Goal: Information Seeking & Learning: Learn about a topic

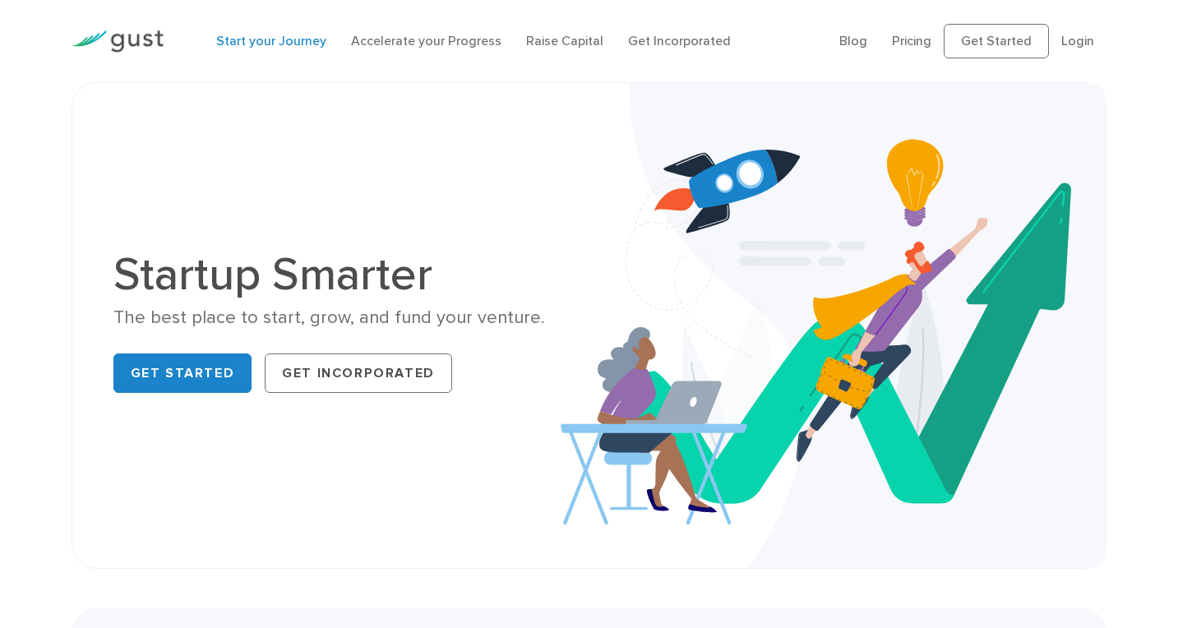
click at [270, 41] on link "Start your Journey" at bounding box center [271, 41] width 110 height 16
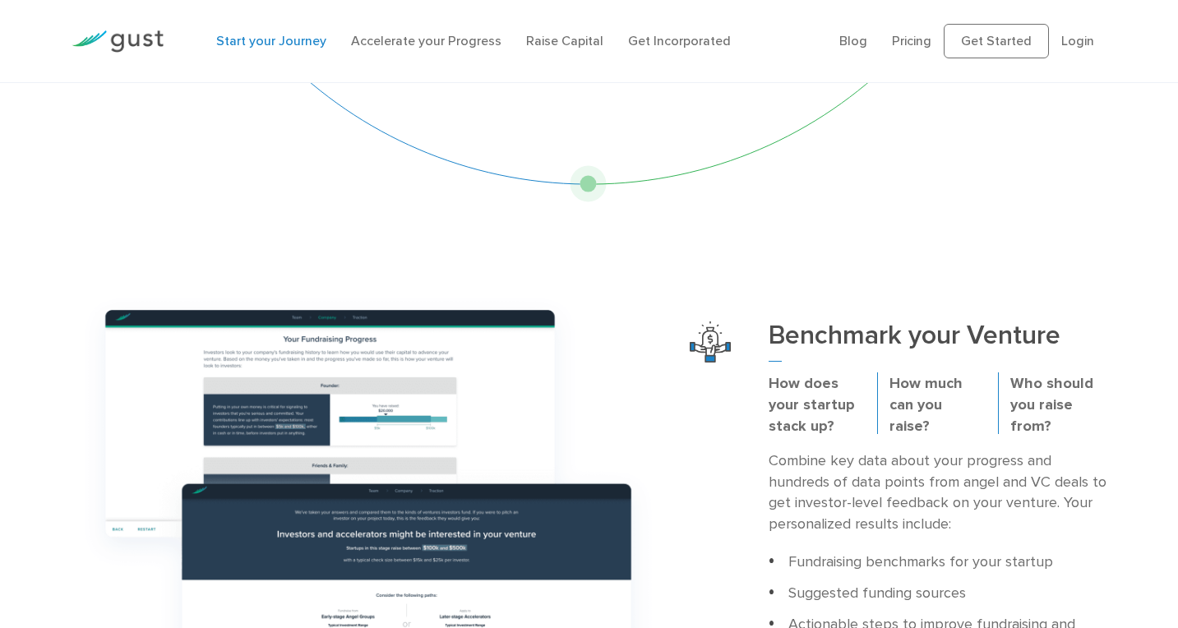
scroll to position [293, 0]
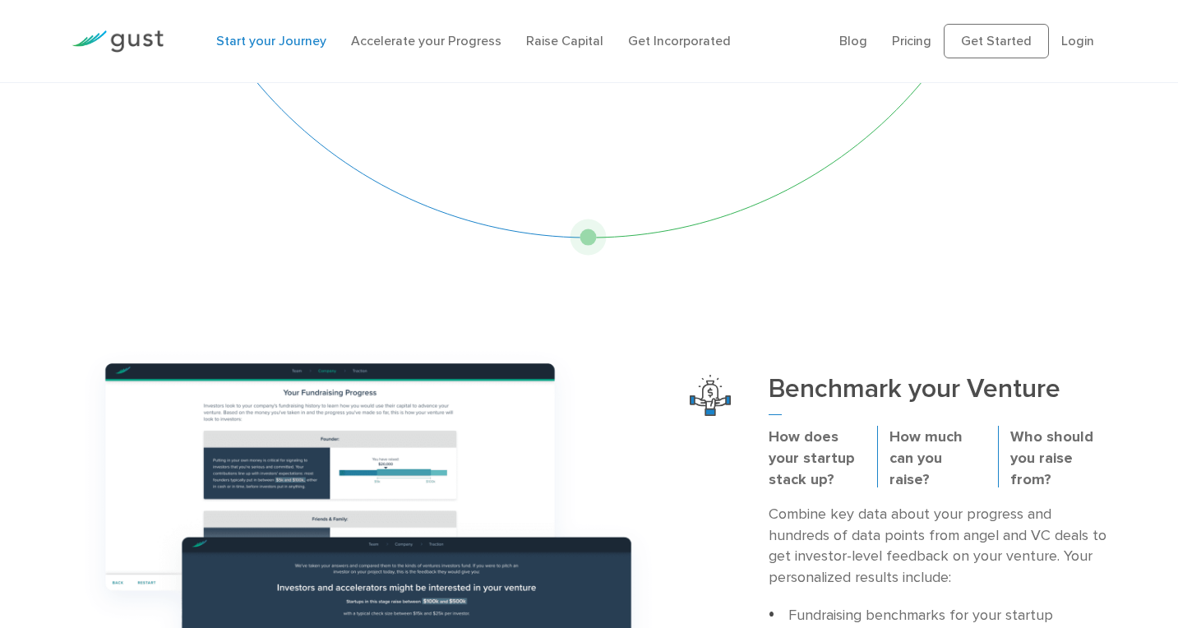
click at [134, 40] on img at bounding box center [118, 41] width 92 height 22
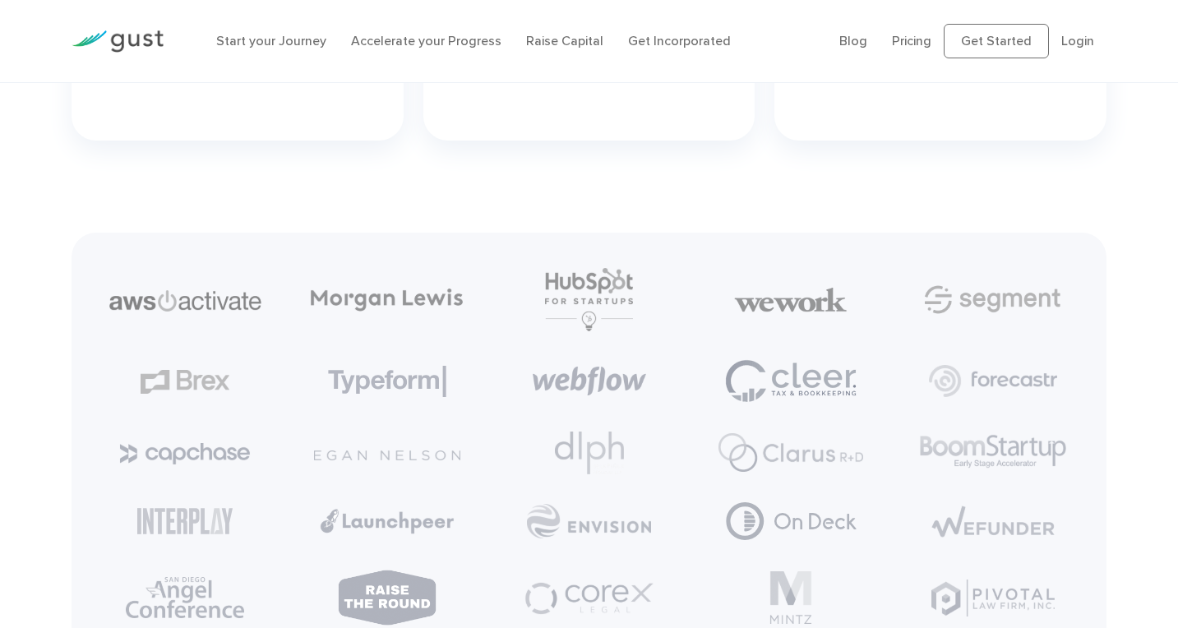
scroll to position [3475, 0]
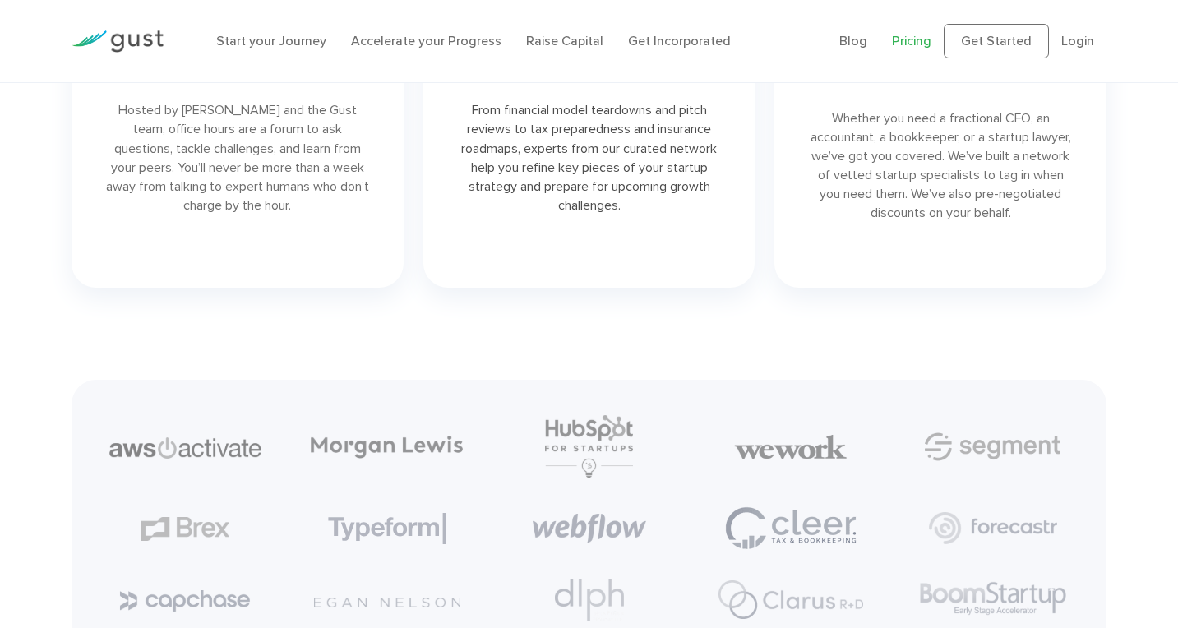
click at [931, 47] on link "Pricing" at bounding box center [911, 41] width 39 height 16
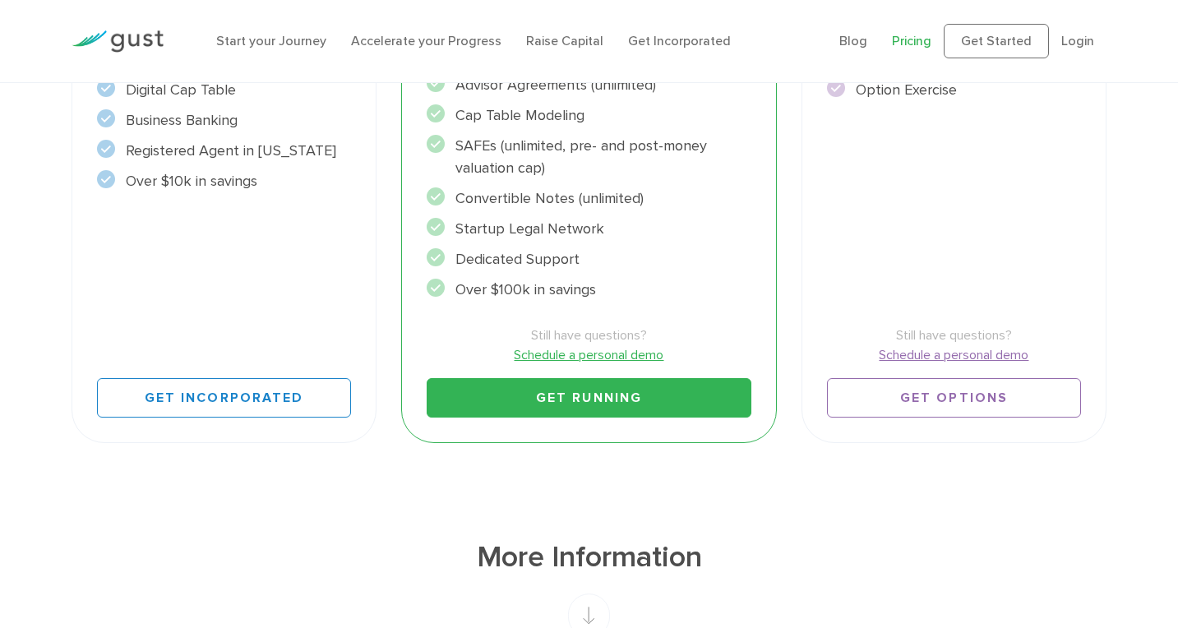
scroll to position [572, 0]
